Goal: Use online tool/utility: Utilize a website feature to perform a specific function

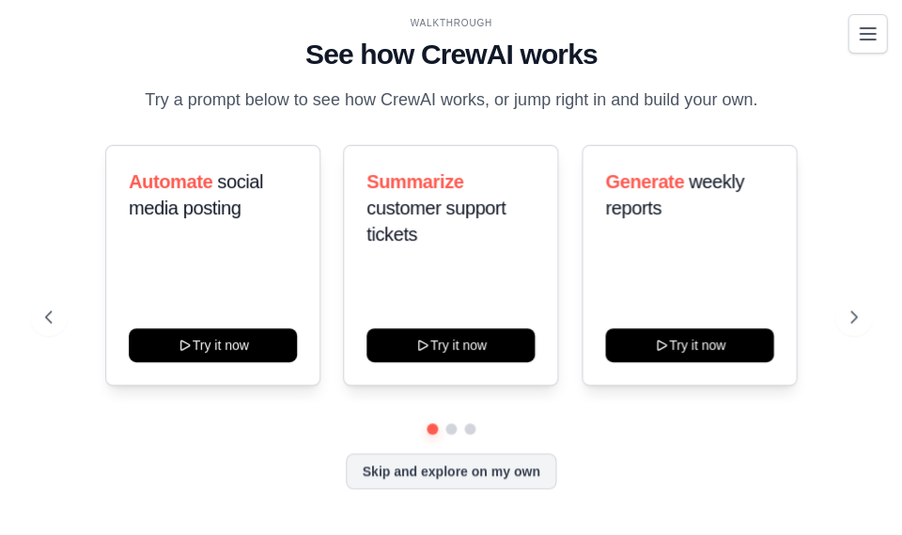
click at [868, 38] on icon "Toggle navigation" at bounding box center [867, 34] width 23 height 23
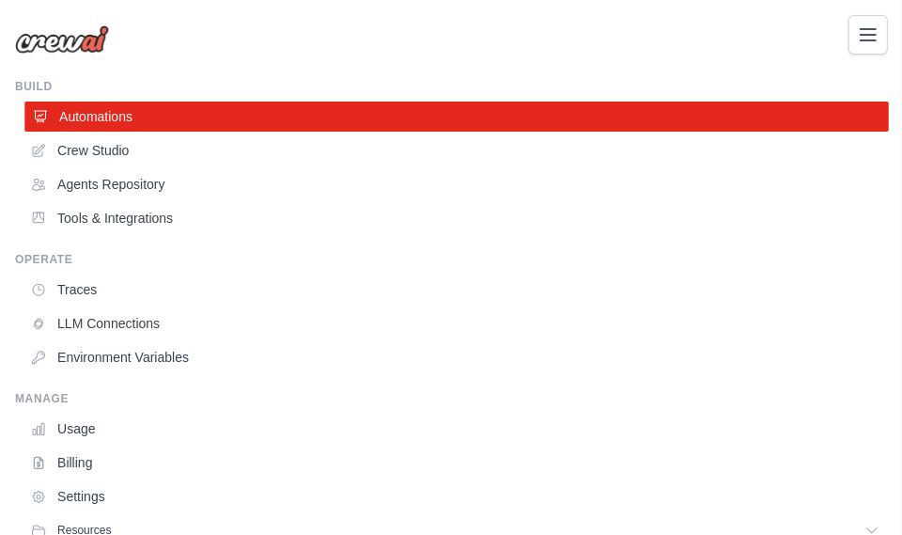
click at [79, 116] on link "Automations" at bounding box center [455, 116] width 863 height 30
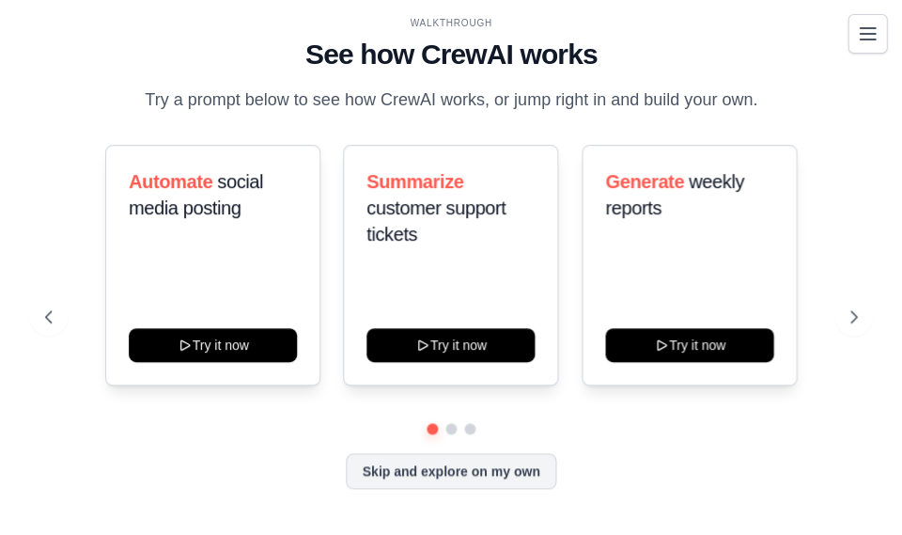
click at [872, 41] on icon "Toggle navigation" at bounding box center [867, 34] width 23 height 23
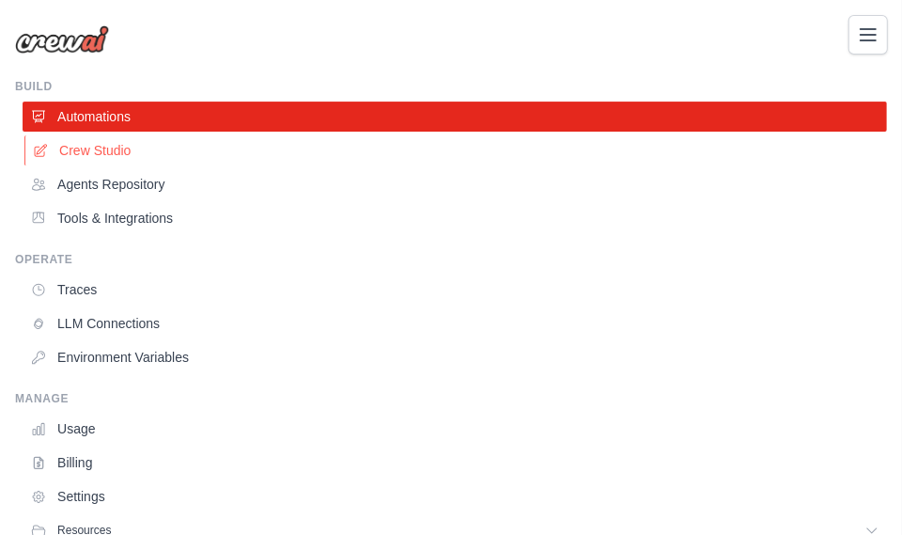
click at [100, 150] on link "Crew Studio" at bounding box center [455, 150] width 863 height 30
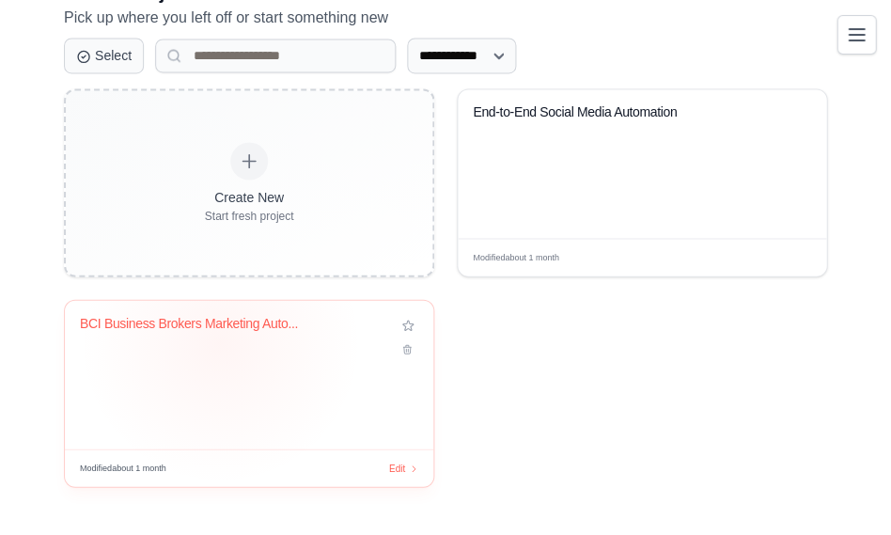
scroll to position [431, 0]
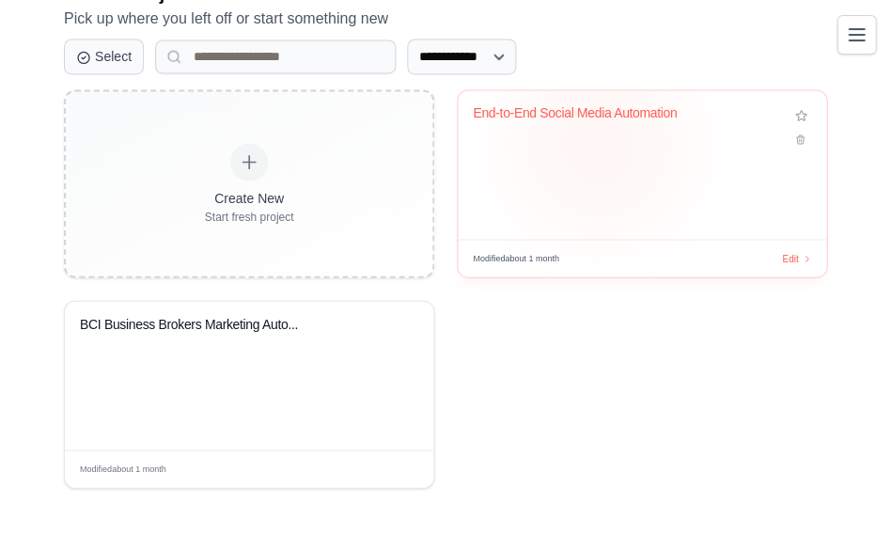
click at [597, 144] on div "End-to-End Social Media Automation" at bounding box center [641, 164] width 368 height 148
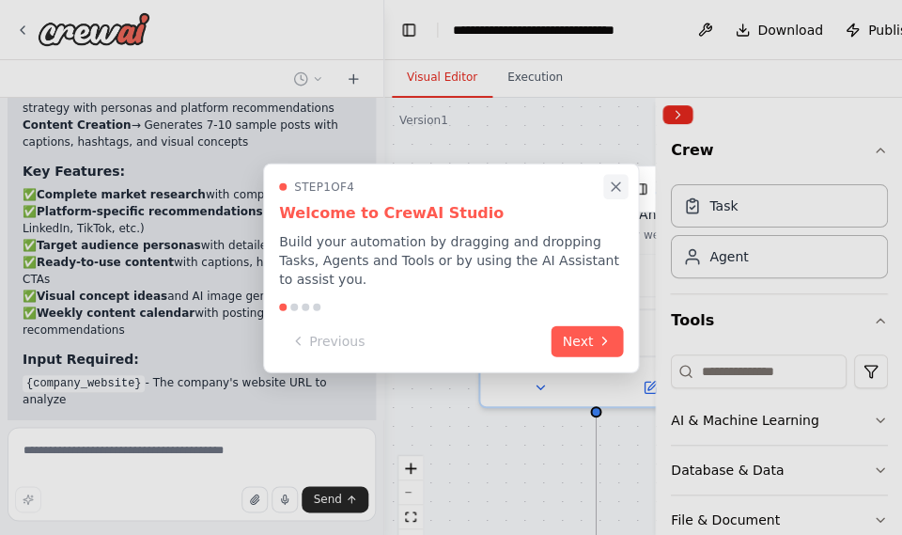
scroll to position [2273, 0]
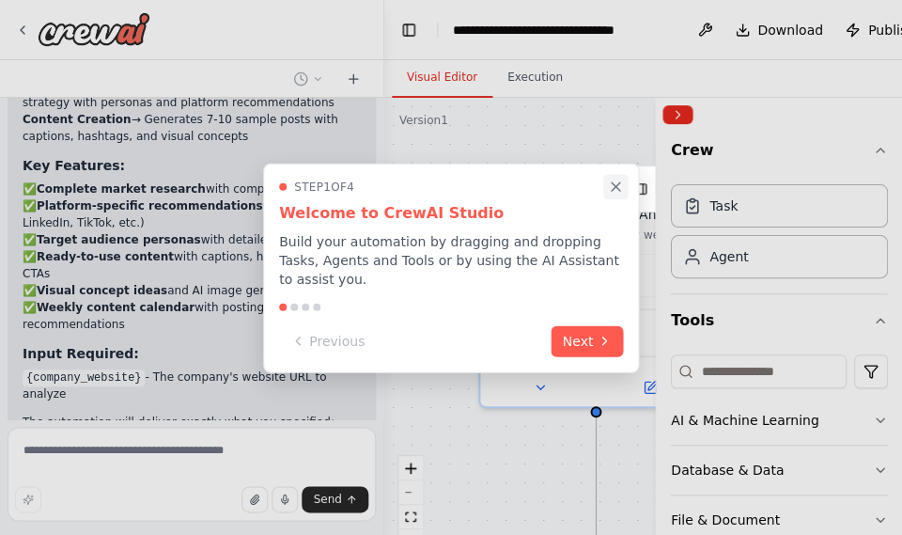
click at [616, 194] on icon "Close walkthrough" at bounding box center [615, 186] width 17 height 17
